Goal: Task Accomplishment & Management: Manage account settings

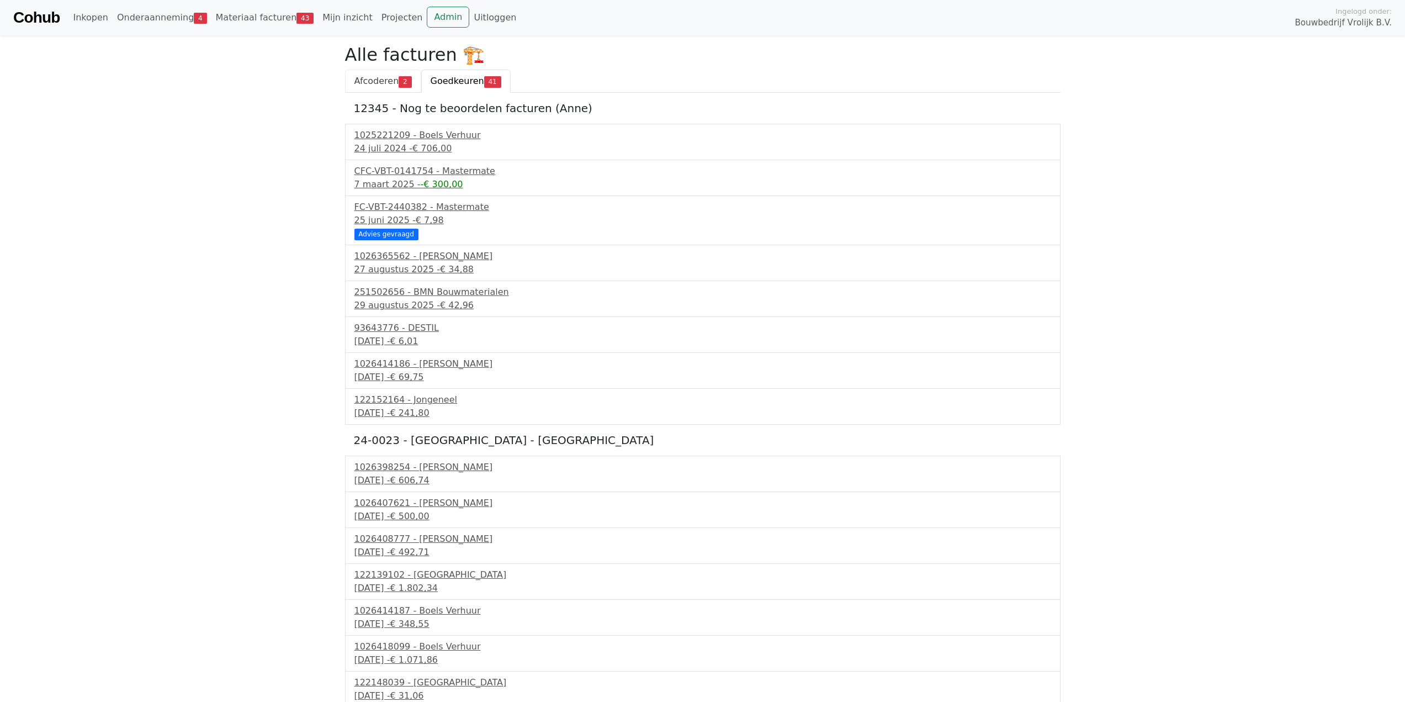
click at [383, 82] on span "Afcoderen" at bounding box center [376, 81] width 45 height 10
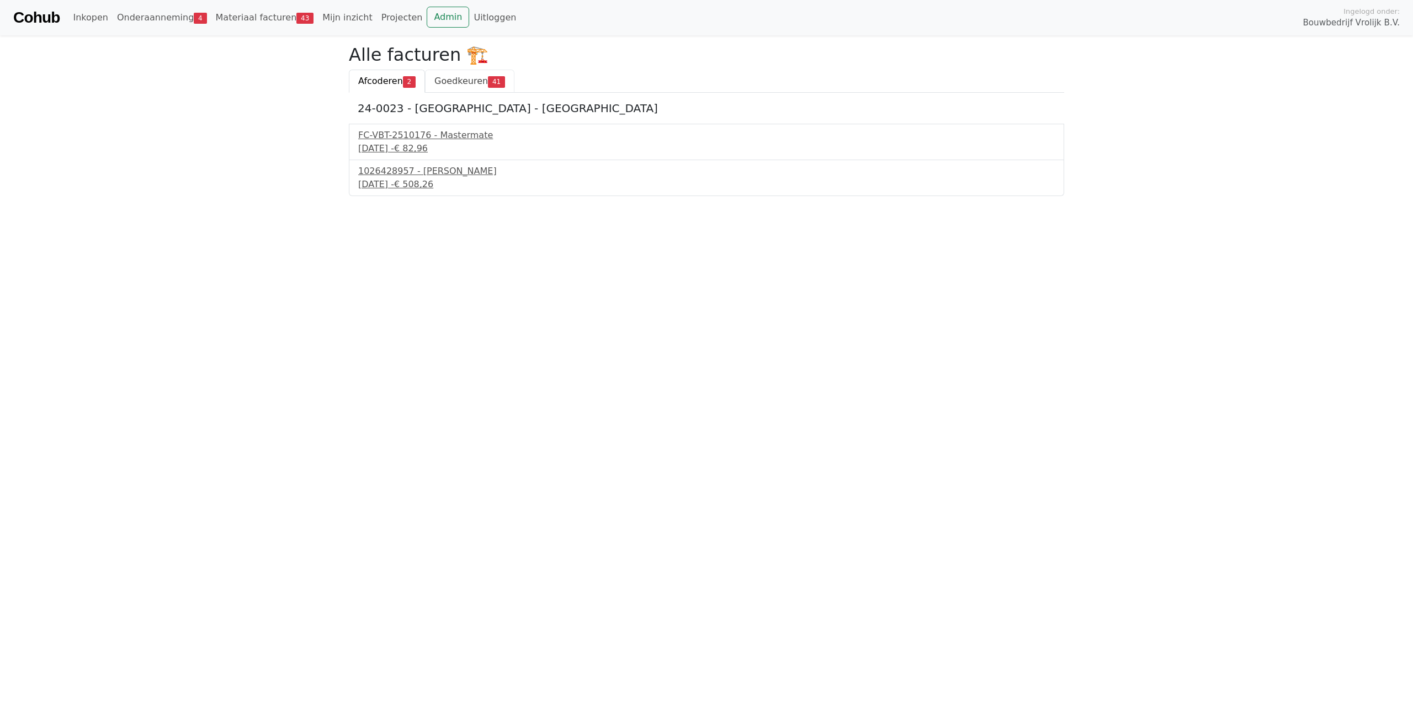
click at [444, 71] on link "Goedkeuren 41" at bounding box center [469, 81] width 89 height 23
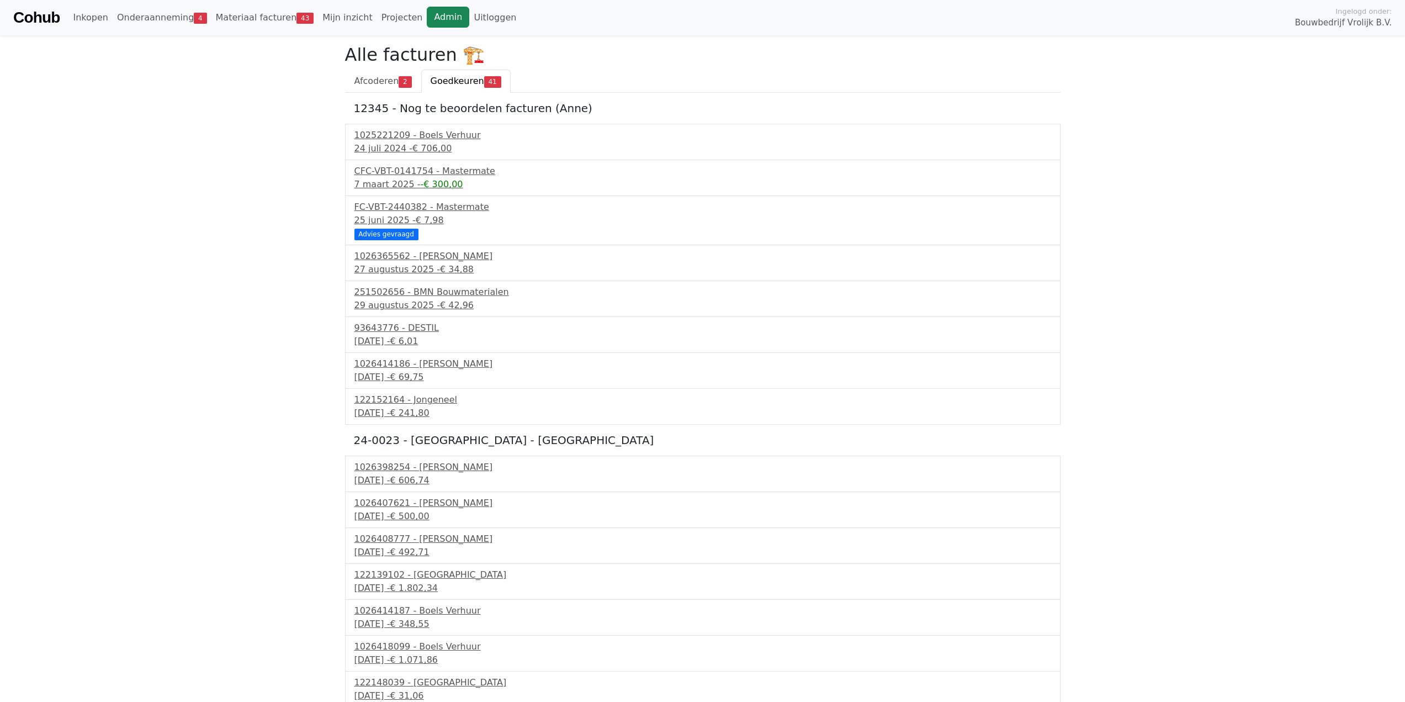
click at [427, 14] on link "Admin" at bounding box center [448, 17] width 43 height 21
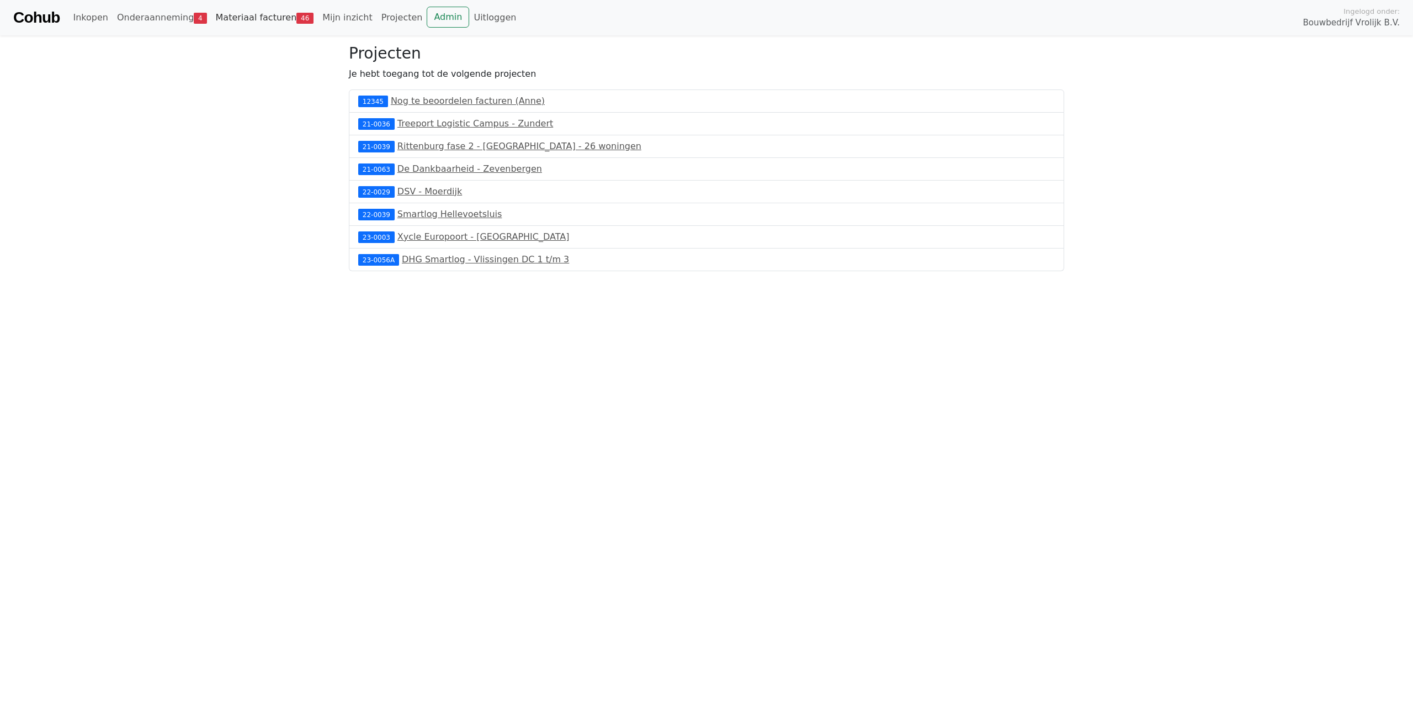
click at [268, 23] on link "Materiaal facturen 46" at bounding box center [264, 18] width 107 height 22
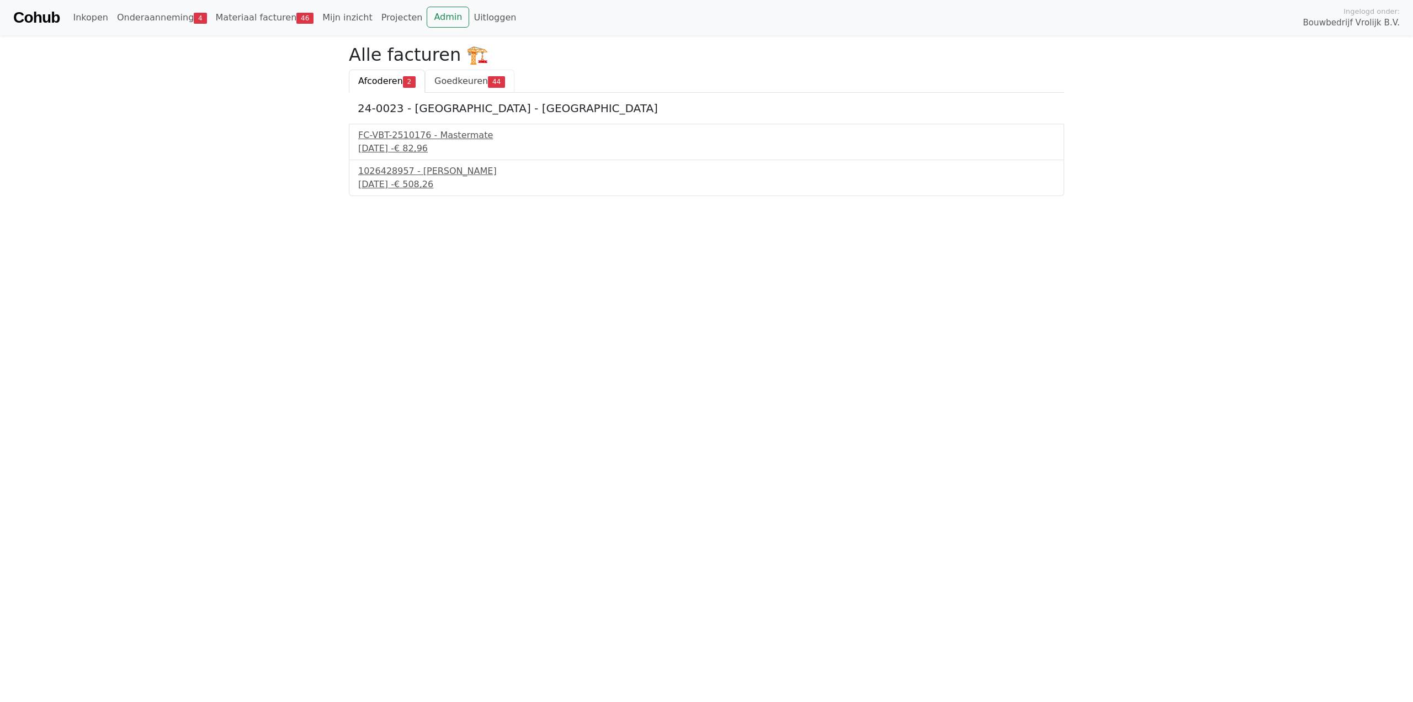
click at [448, 91] on link "Goedkeuren 44" at bounding box center [469, 81] width 89 height 23
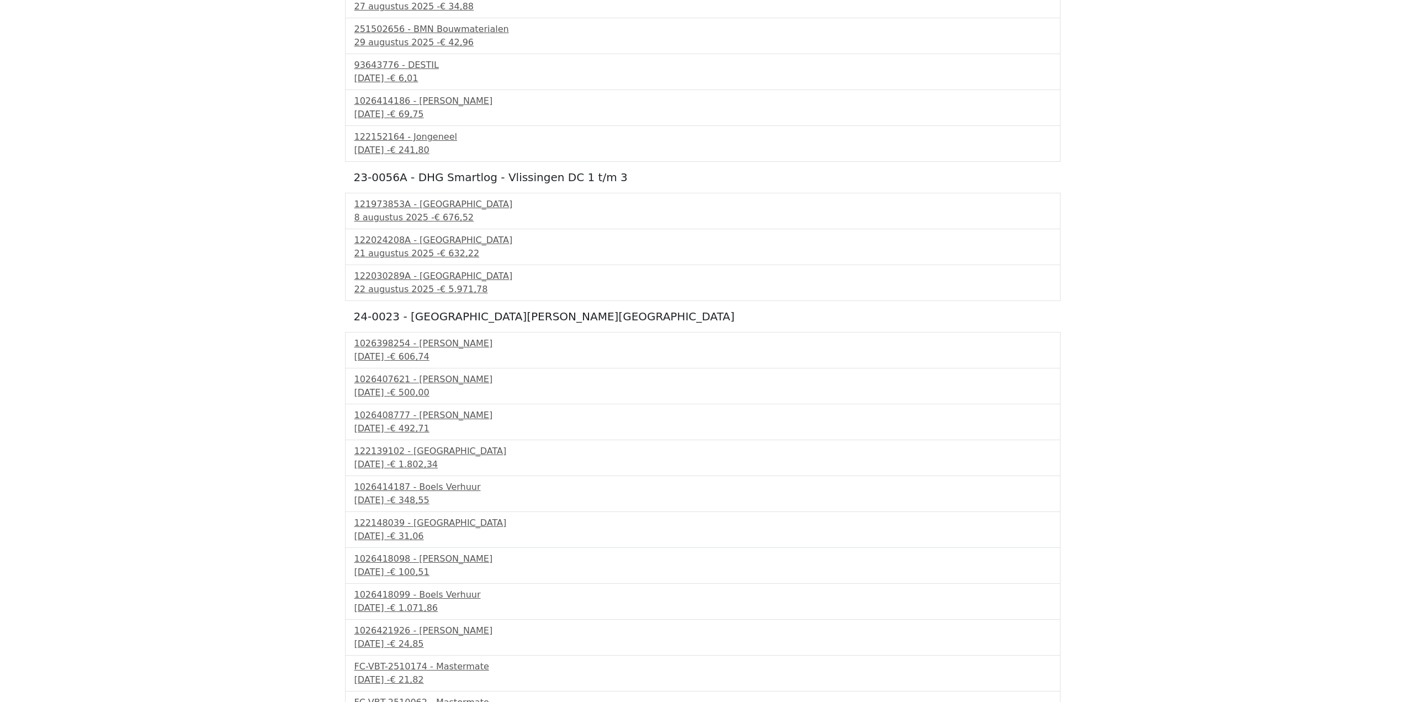
scroll to position [331, 0]
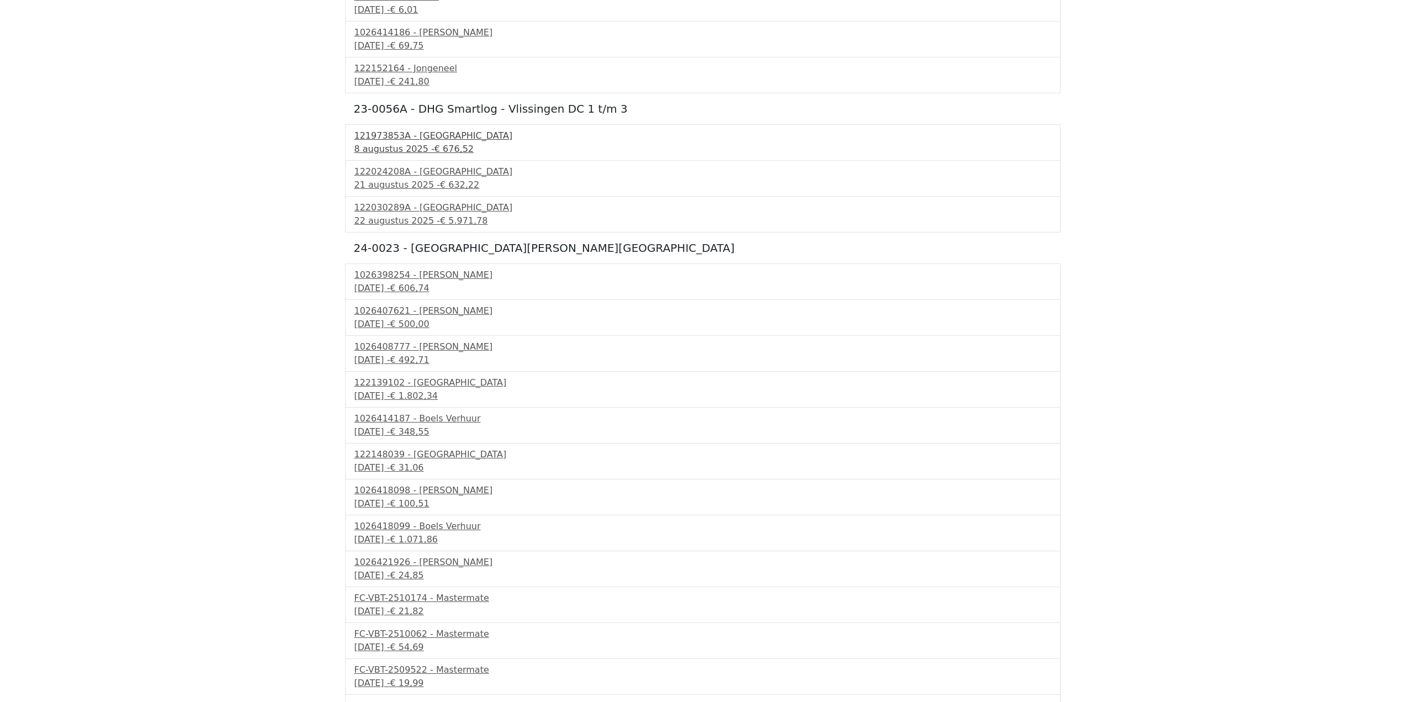
click at [427, 142] on div "8 augustus 2025 - € 676,52" at bounding box center [702, 148] width 697 height 13
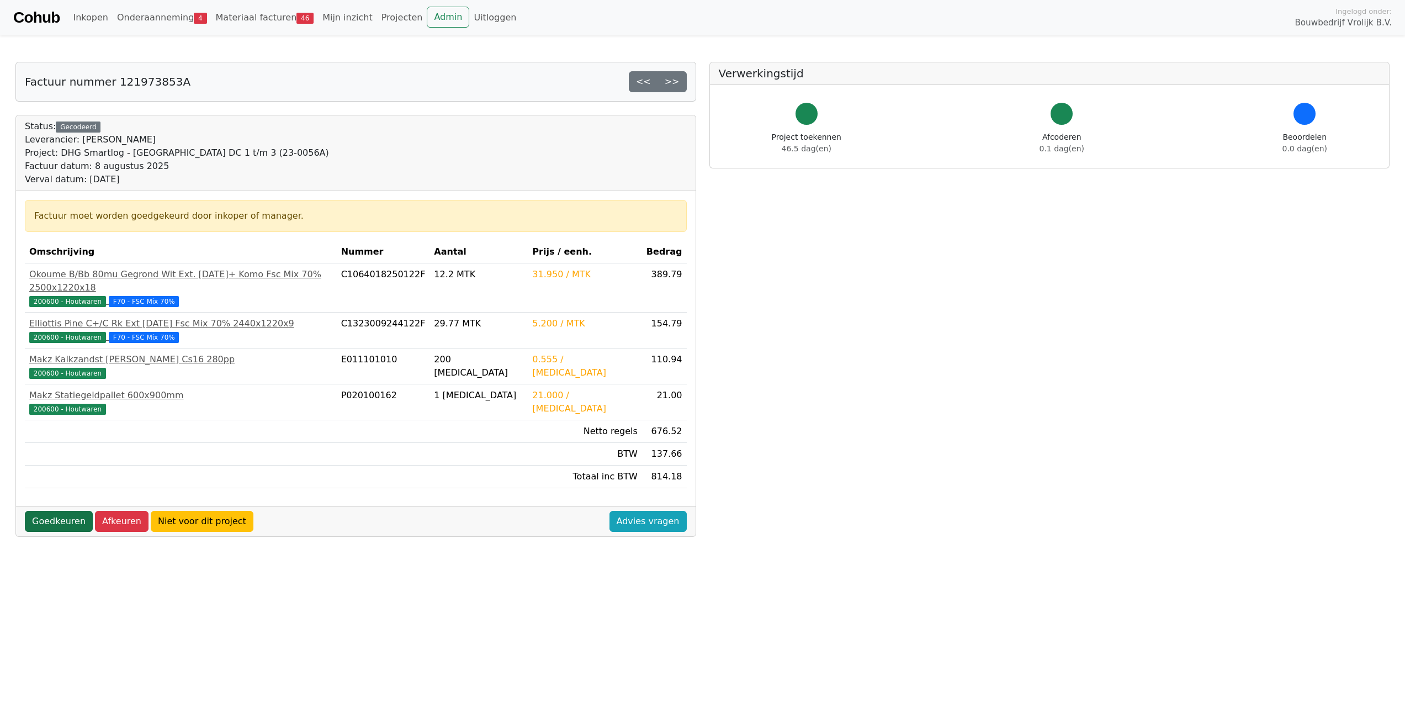
click at [56, 511] on link "Goedkeuren" at bounding box center [59, 521] width 68 height 21
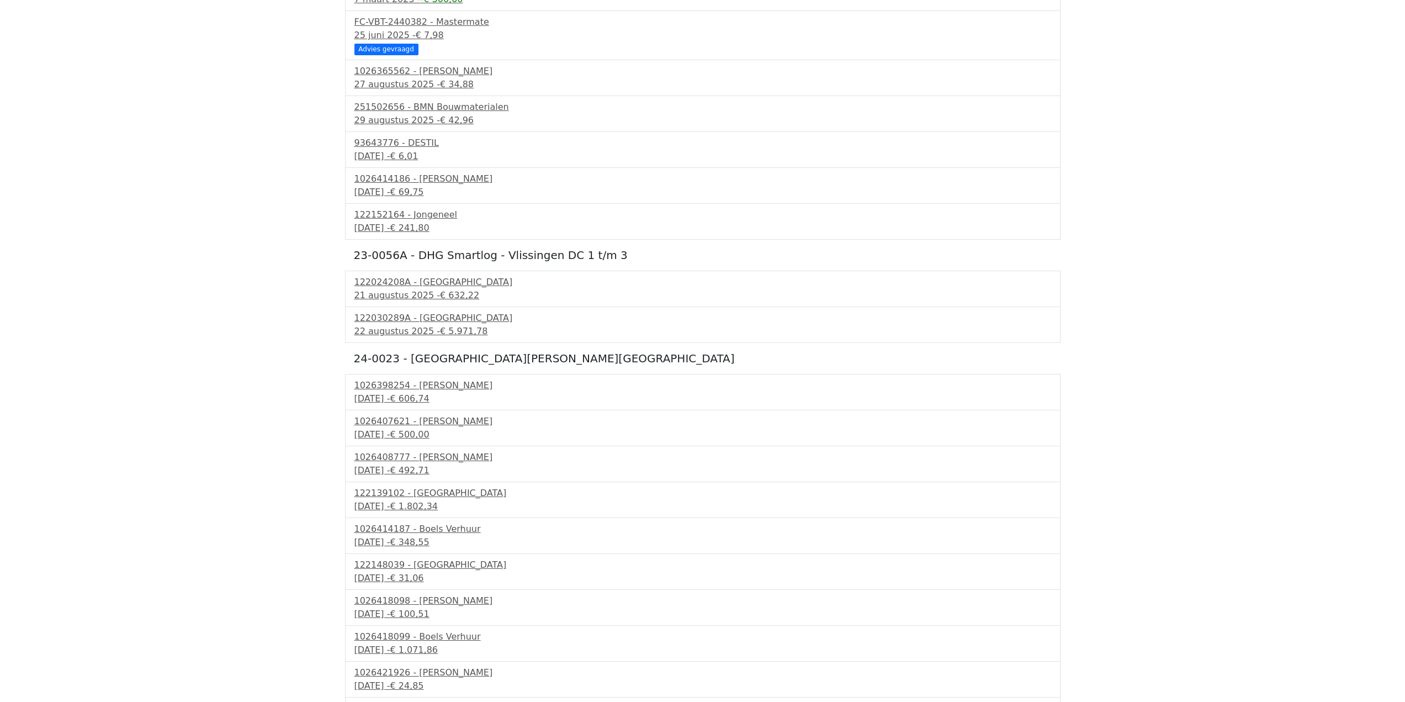
scroll to position [276, 0]
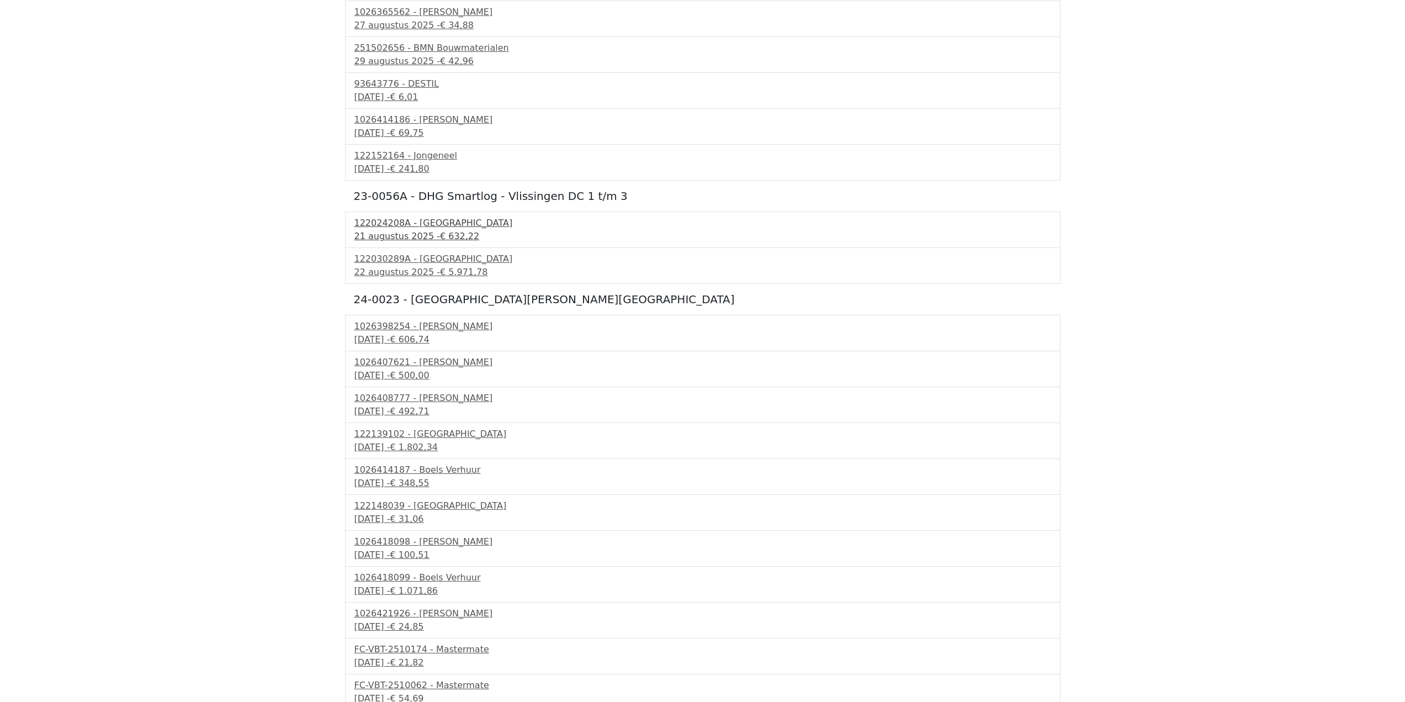
click at [416, 230] on div "21 augustus 2025 - € 632,22" at bounding box center [702, 236] width 697 height 13
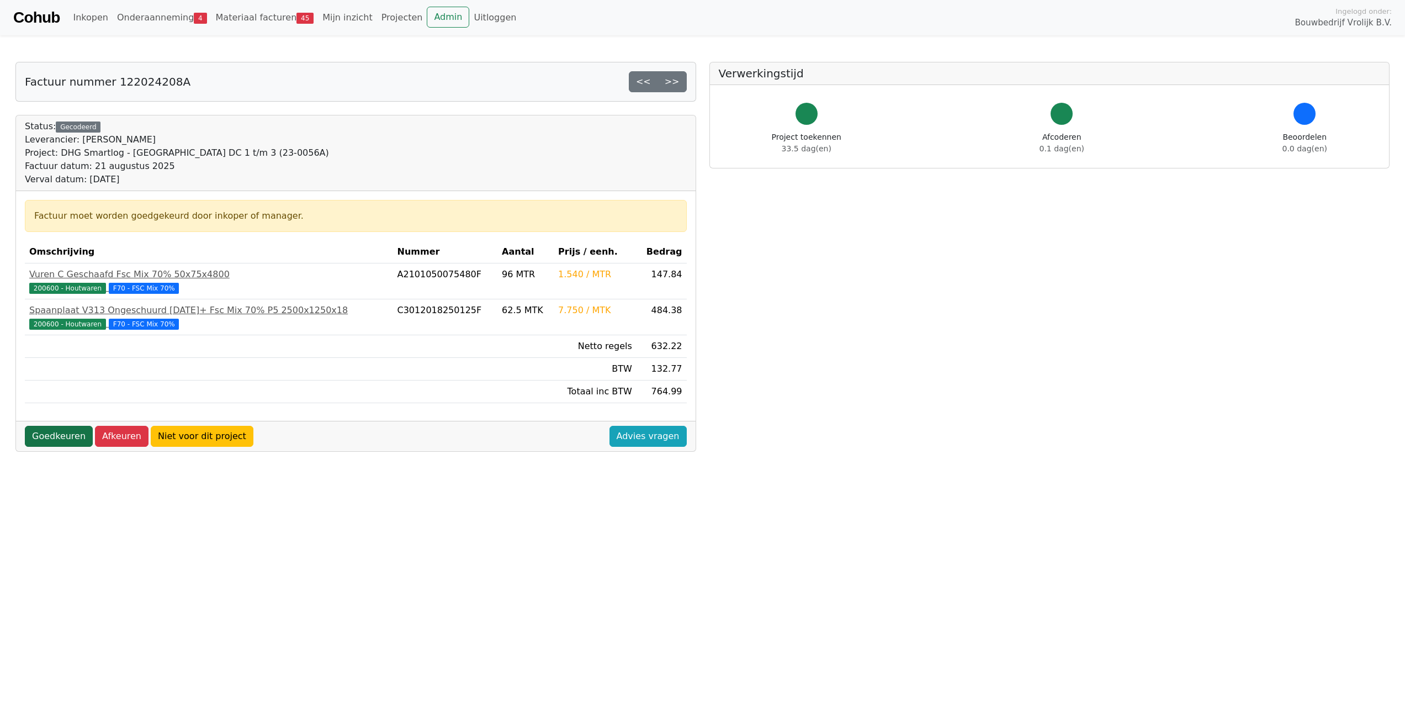
click at [34, 439] on link "Goedkeuren" at bounding box center [59, 436] width 68 height 21
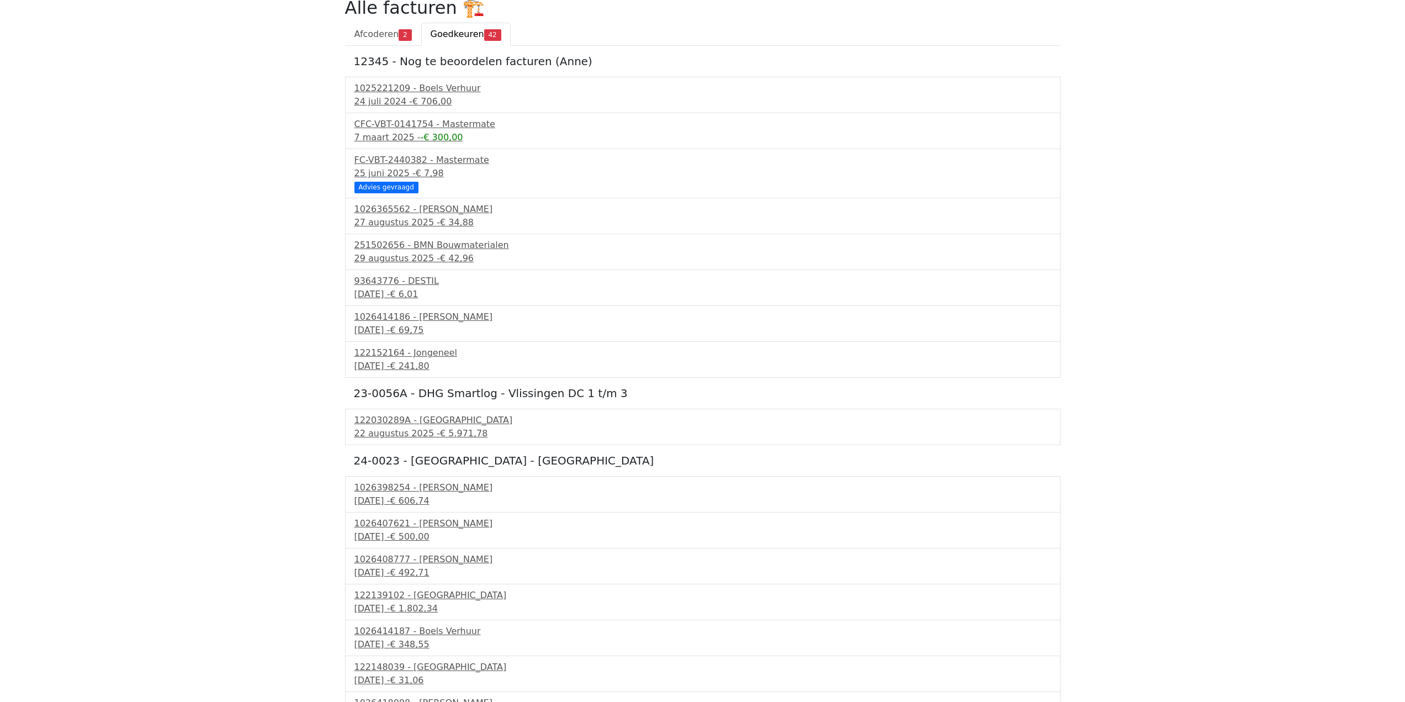
scroll to position [221, 0]
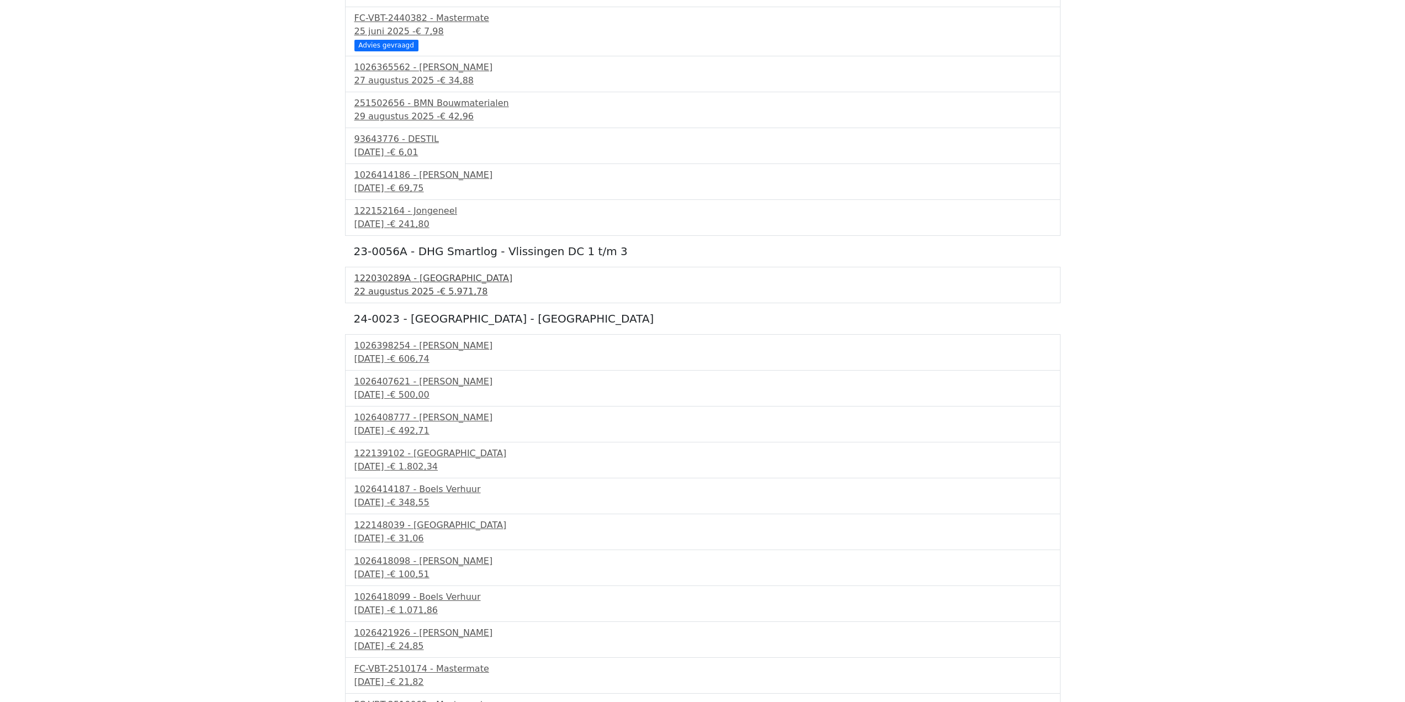
click at [405, 283] on div "122030289A - [GEOGRAPHIC_DATA]" at bounding box center [702, 278] width 697 height 13
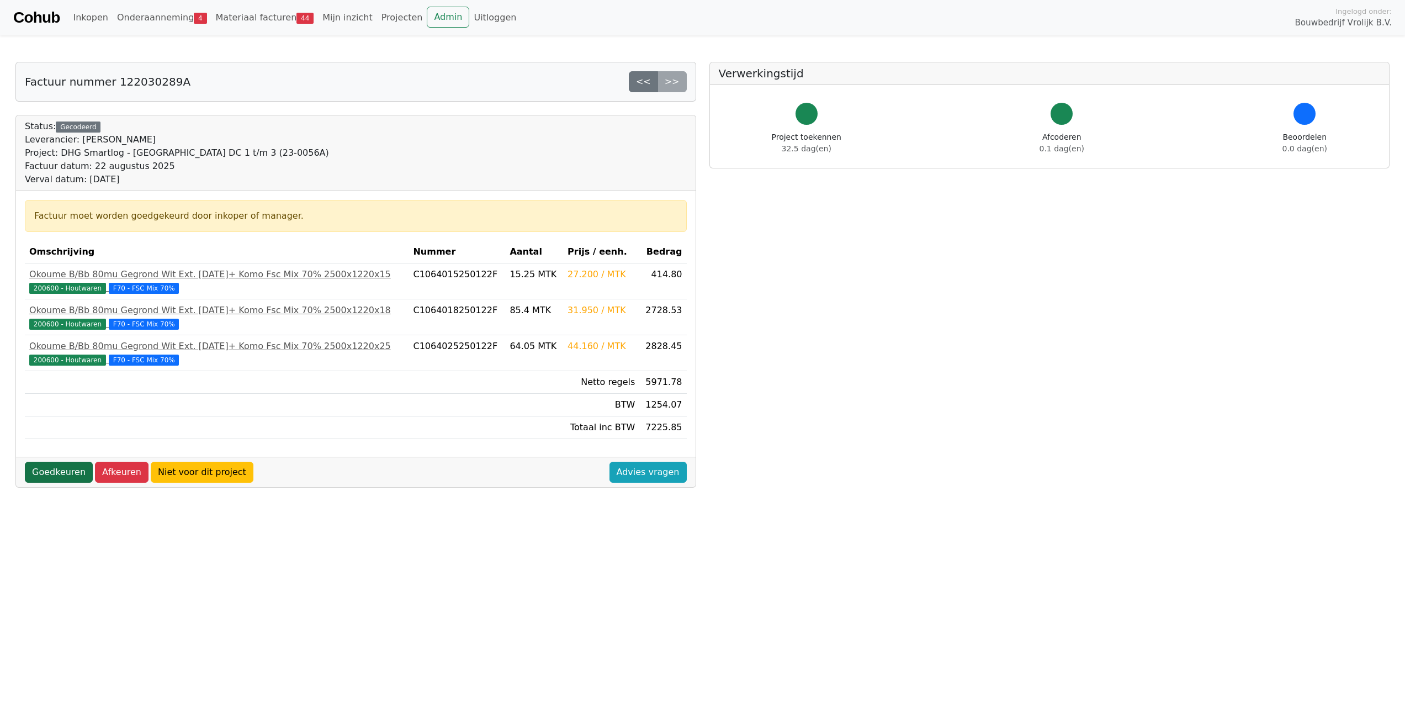
click at [57, 467] on link "Goedkeuren" at bounding box center [59, 471] width 68 height 21
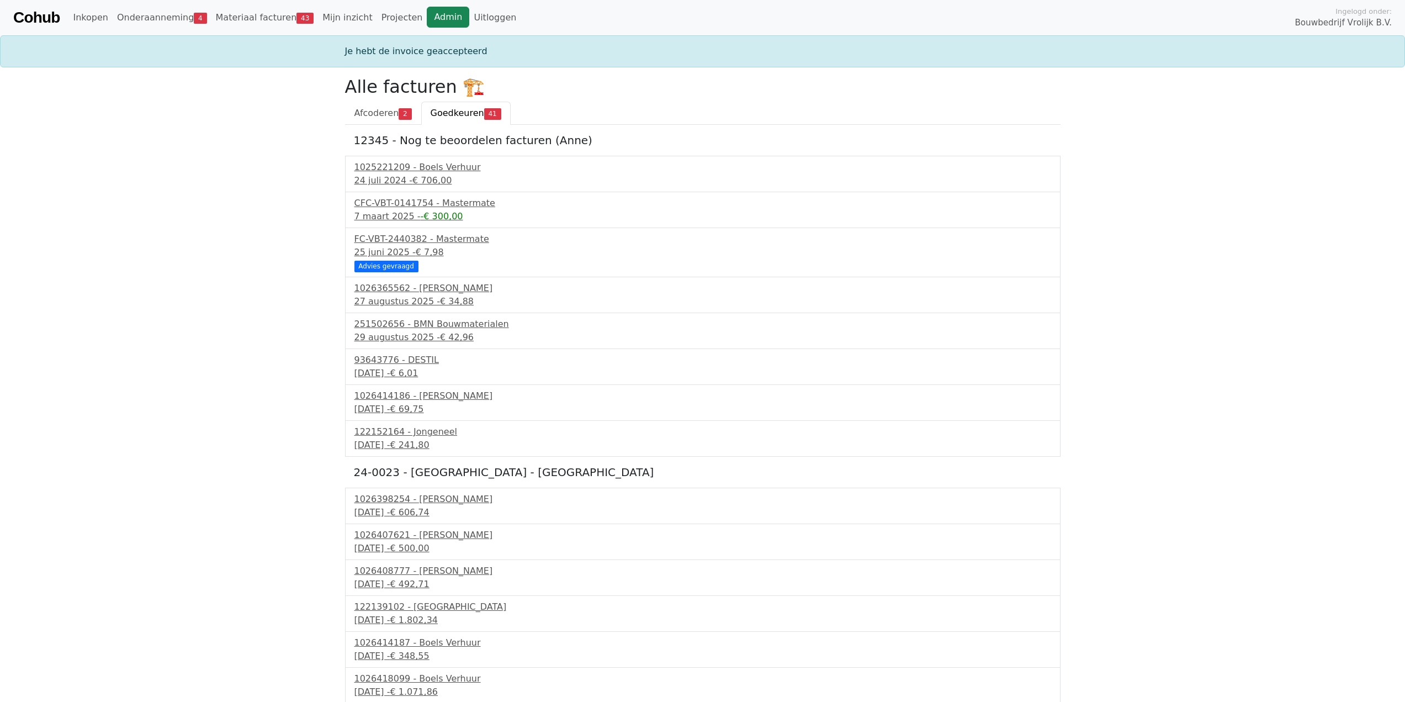
click at [427, 26] on link "Admin" at bounding box center [448, 17] width 43 height 21
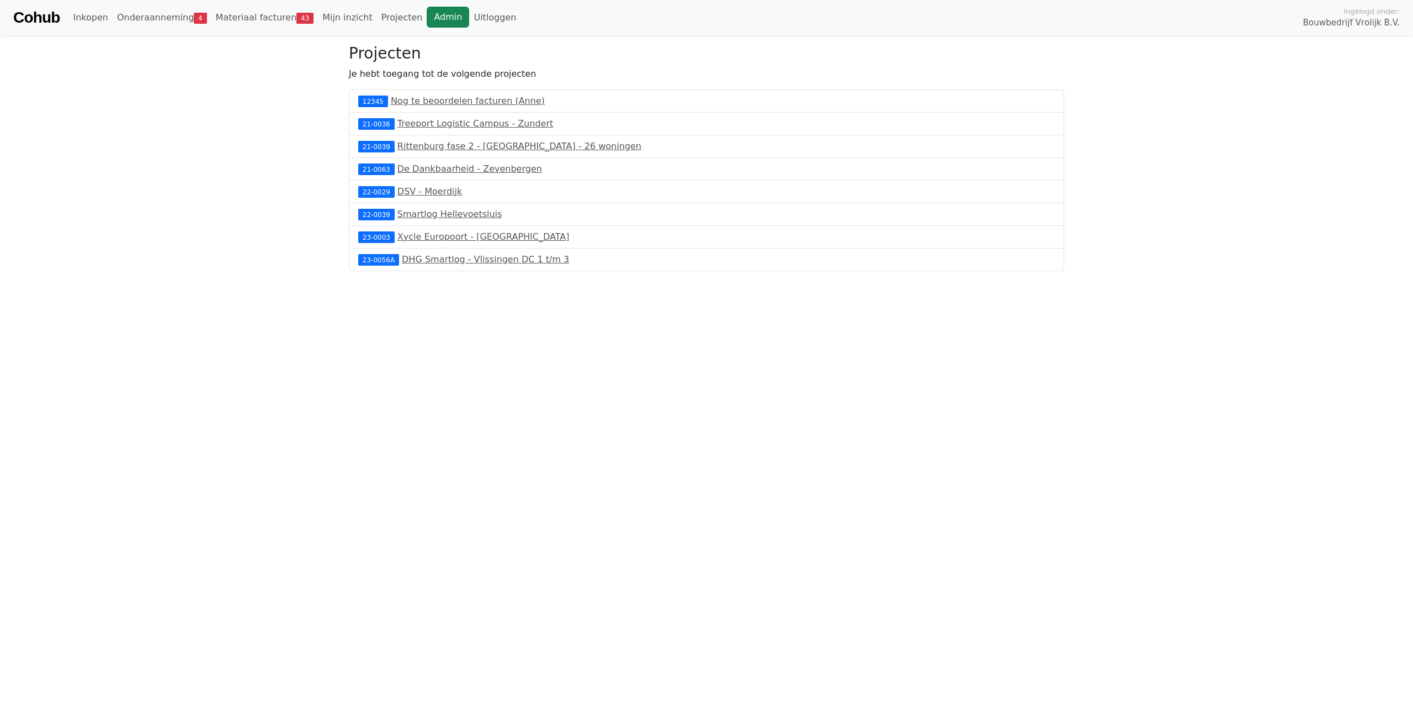
click at [427, 11] on link "Admin" at bounding box center [448, 17] width 43 height 21
click at [296, 22] on span "70" at bounding box center [304, 18] width 17 height 11
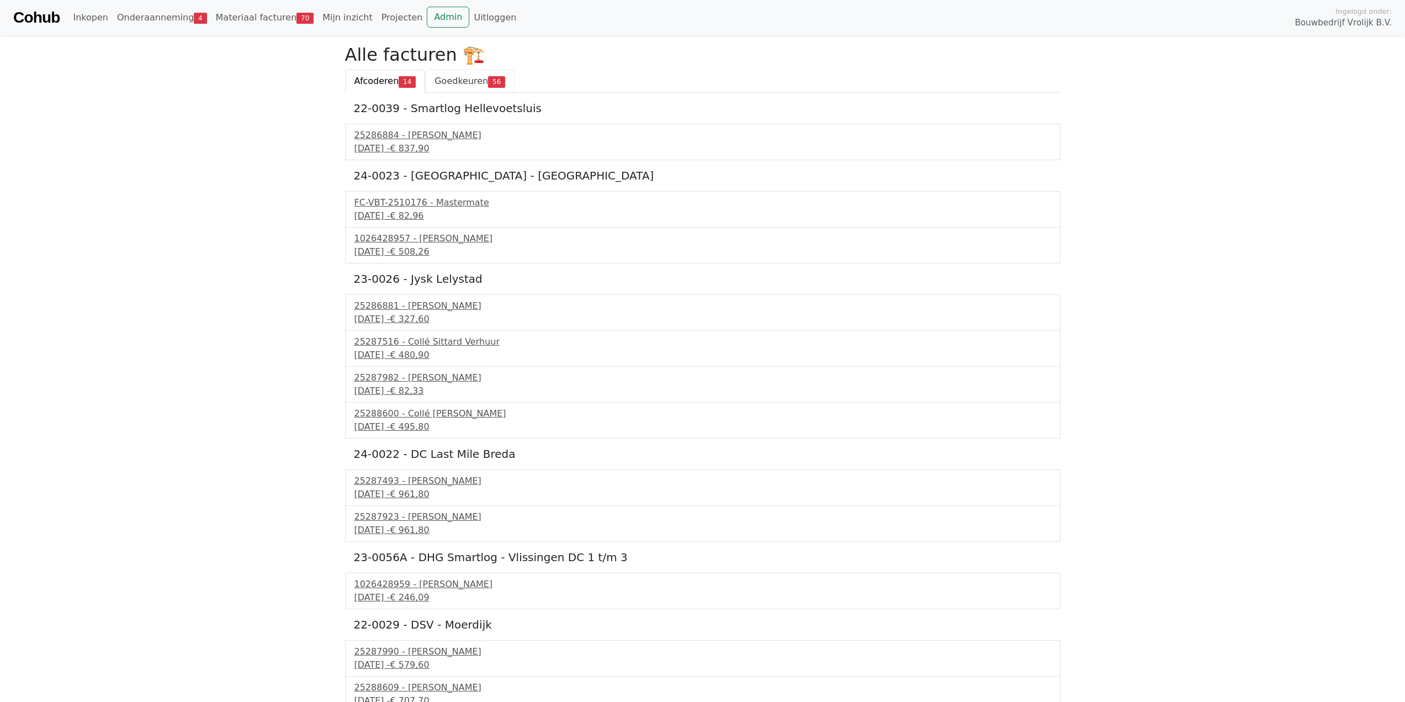
click at [461, 73] on link "Goedkeuren 56" at bounding box center [469, 81] width 89 height 23
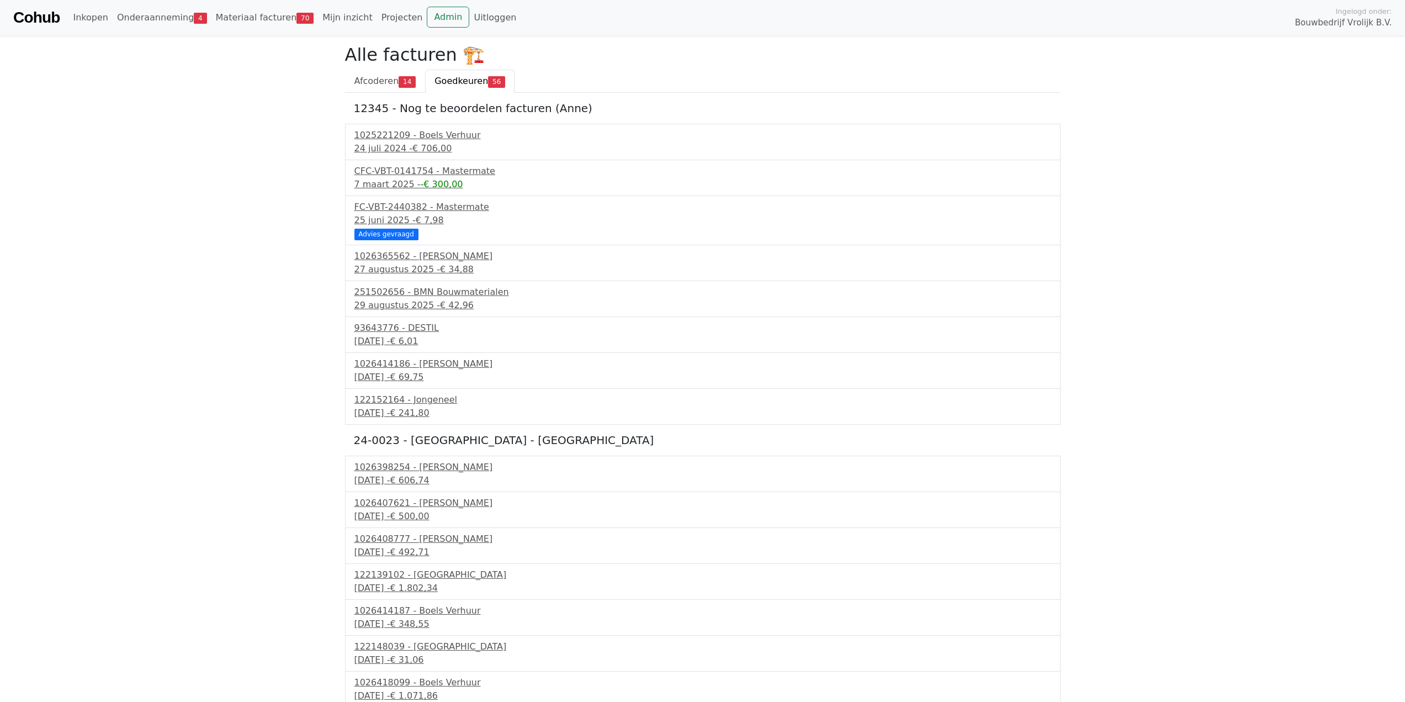
click at [405, 156] on div "1025221209 - Boels Verhuur 24 juli 2024 - € 706,00" at bounding box center [702, 142] width 715 height 36
click at [417, 142] on div "24 juli 2024 - € 706,00" at bounding box center [702, 148] width 697 height 13
drag, startPoint x: 441, startPoint y: 199, endPoint x: 442, endPoint y: 176, distance: 23.2
click at [441, 199] on div "FC-VBT-2440382 - Mastermate 25 juni 2025 - € 7,98 Advies gevraagd" at bounding box center [702, 220] width 715 height 49
click at [442, 176] on div "CFC-VBT-0141754 - Mastermate" at bounding box center [702, 171] width 697 height 13
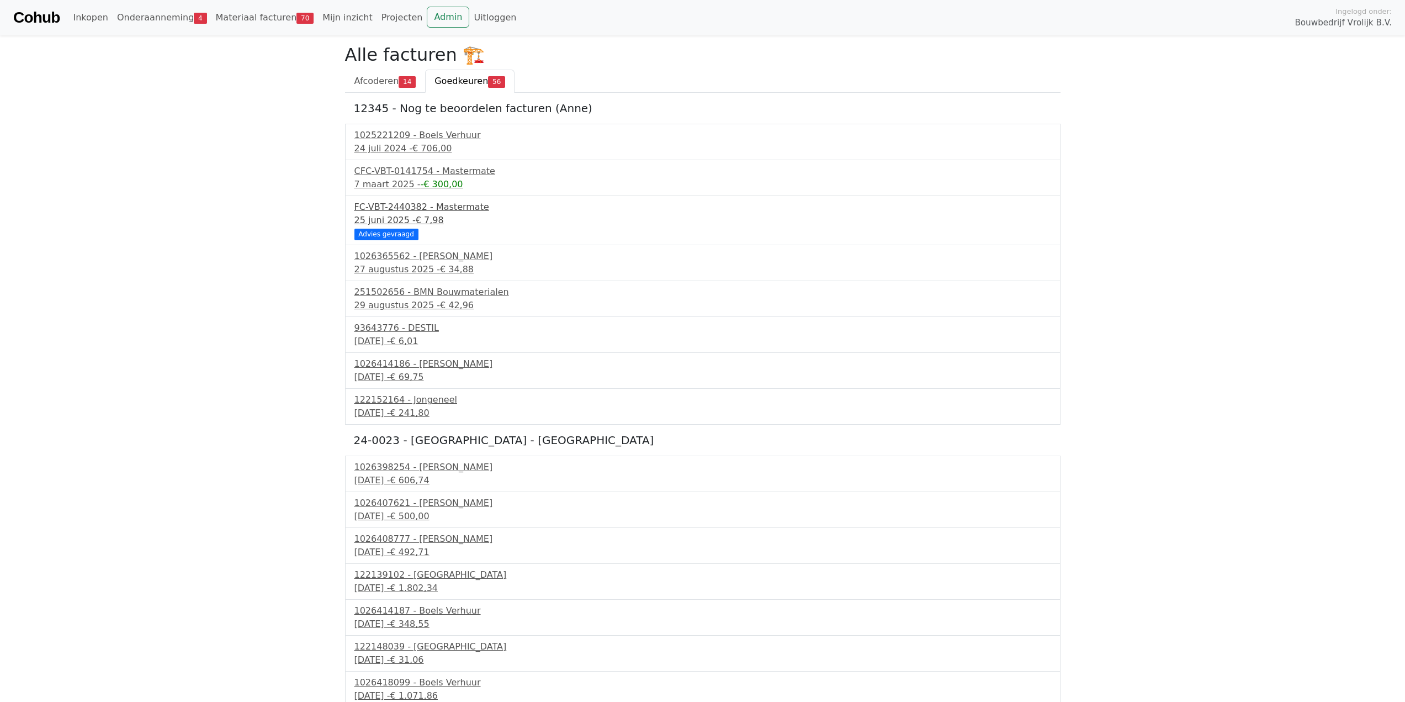
click at [392, 214] on div "25 juni 2025 - € 7,98" at bounding box center [702, 220] width 697 height 13
click at [418, 262] on div "1026365562 - [PERSON_NAME]" at bounding box center [702, 256] width 697 height 13
click at [421, 306] on div "29 augustus 2025 - € 42,96" at bounding box center [702, 305] width 697 height 13
click at [389, 81] on span "Afcoderen" at bounding box center [376, 81] width 45 height 10
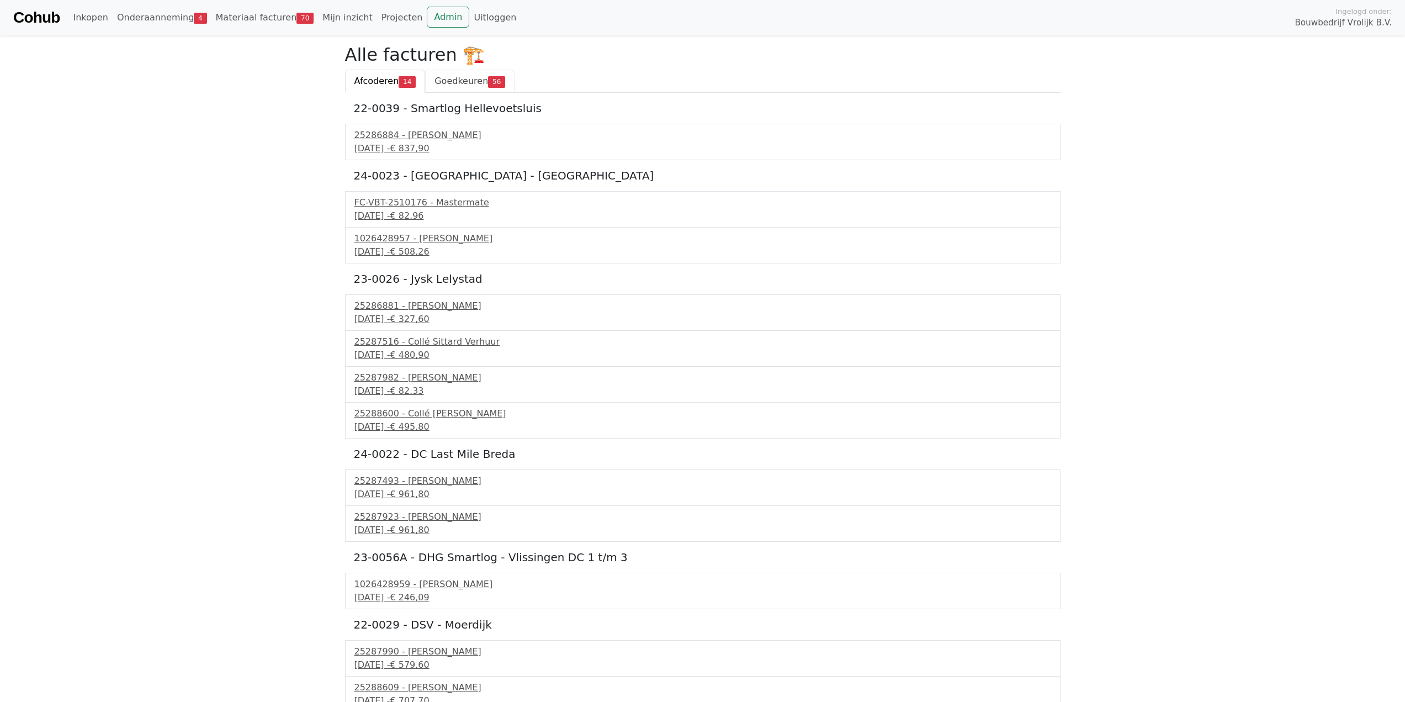
click at [456, 76] on span "Goedkeuren" at bounding box center [461, 81] width 54 height 10
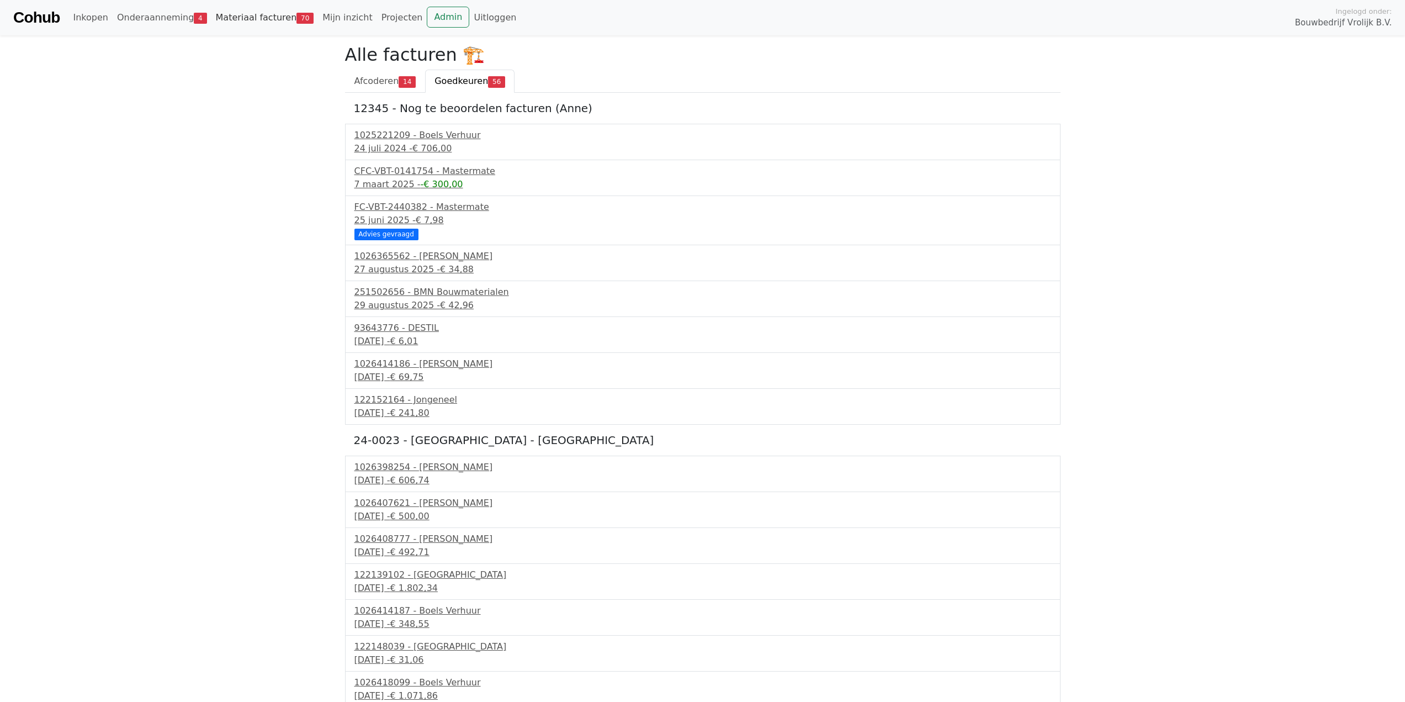
click at [263, 8] on link "Materiaal facturen 70" at bounding box center [264, 18] width 107 height 22
